Goal: Task Accomplishment & Management: Manage account settings

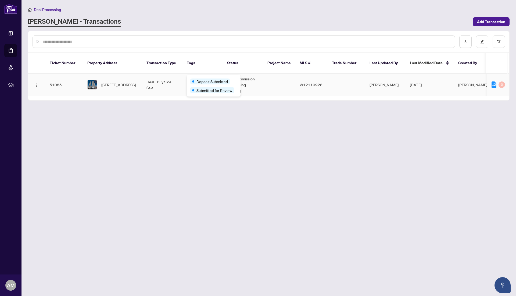
click at [204, 80] on span "Deposit Submitted" at bounding box center [211, 81] width 31 height 6
click at [203, 103] on main "Deal Processing [PERSON_NAME] - Transactions Add Transaction Ticket Number Prop…" at bounding box center [268, 148] width 494 height 296
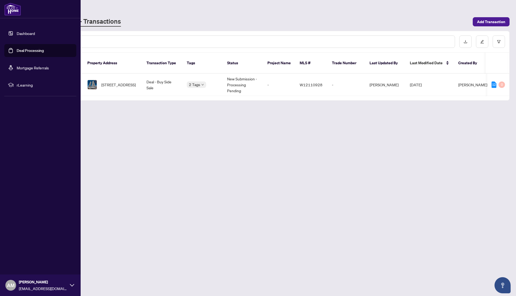
click at [42, 51] on link "Deal Processing" at bounding box center [30, 50] width 27 height 5
click at [35, 31] on link "Dashboard" at bounding box center [26, 33] width 18 height 5
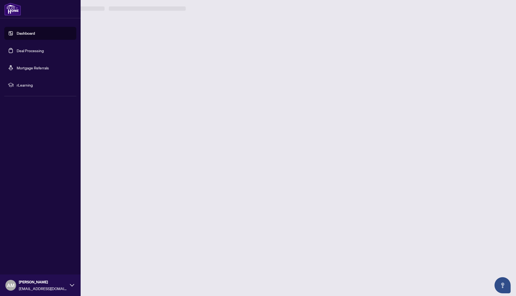
click at [32, 48] on link "Deal Processing" at bounding box center [30, 50] width 27 height 5
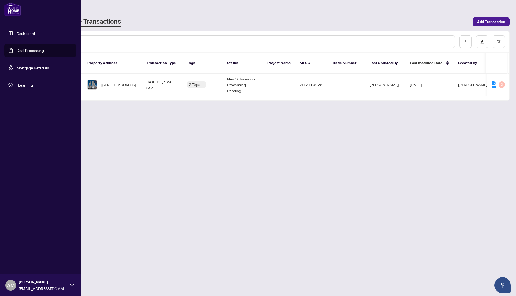
click at [32, 49] on link "Deal Processing" at bounding box center [30, 50] width 27 height 5
click at [241, 147] on main "Deal Processing [PERSON_NAME] - Transactions Add Transaction Ticket Number Prop…" at bounding box center [268, 148] width 494 height 296
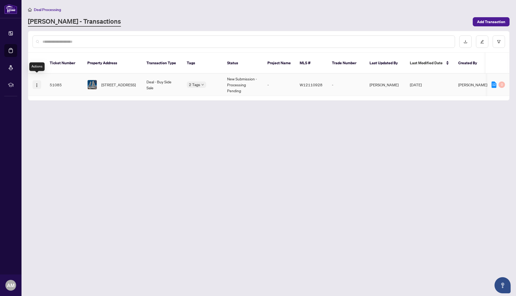
click at [37, 83] on img "button" at bounding box center [37, 85] width 4 height 4
click at [64, 90] on span "View Transaction" at bounding box center [62, 89] width 51 height 6
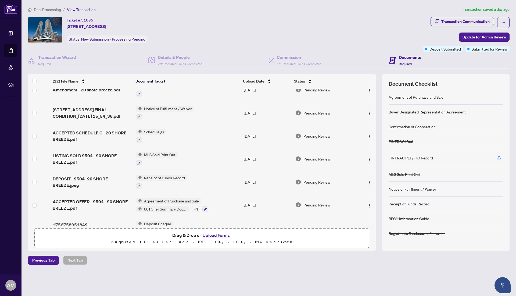
scroll to position [140, 0]
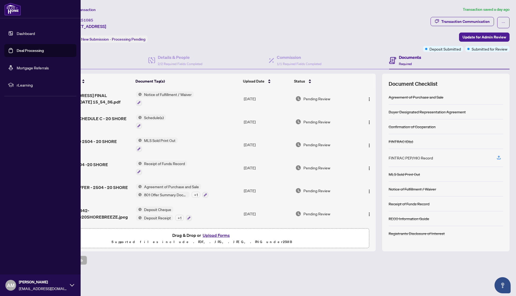
click at [23, 36] on link "Dashboard" at bounding box center [26, 33] width 18 height 5
